Goal: Task Accomplishment & Management: Manage account settings

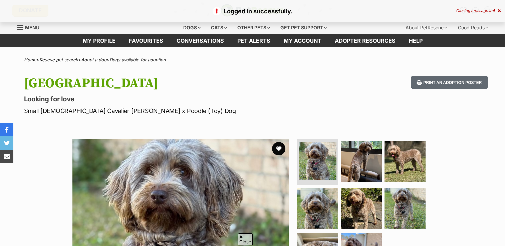
scroll to position [33, 0]
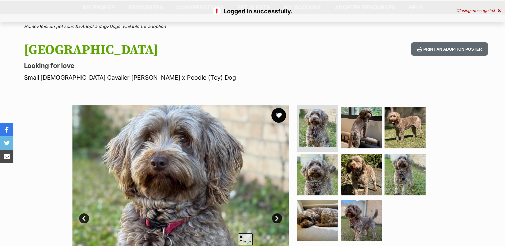
click at [275, 114] on button "favourite" at bounding box center [278, 115] width 15 height 15
click at [335, 79] on div "Brooklyn Looking for love Small Female Cavalier King Charles Spaniel x Poodle (…" at bounding box center [252, 62] width 490 height 40
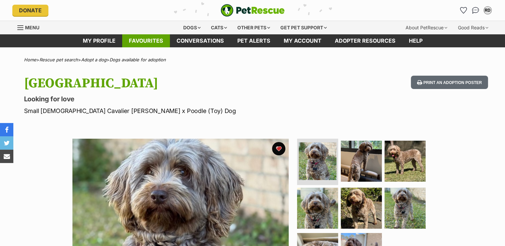
click at [145, 39] on link "Favourites" at bounding box center [146, 40] width 48 height 13
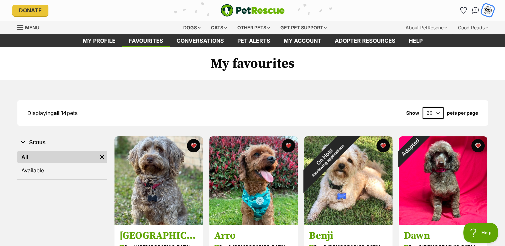
click at [488, 9] on div "RD" at bounding box center [487, 10] width 9 height 9
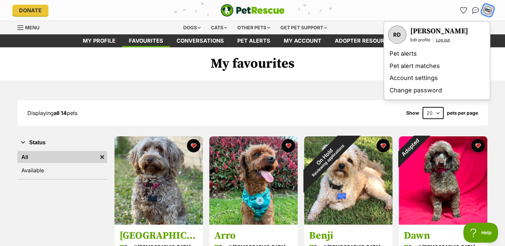
click at [444, 40] on link "Log out" at bounding box center [442, 39] width 14 height 5
